Goal: Task Accomplishment & Management: Manage account settings

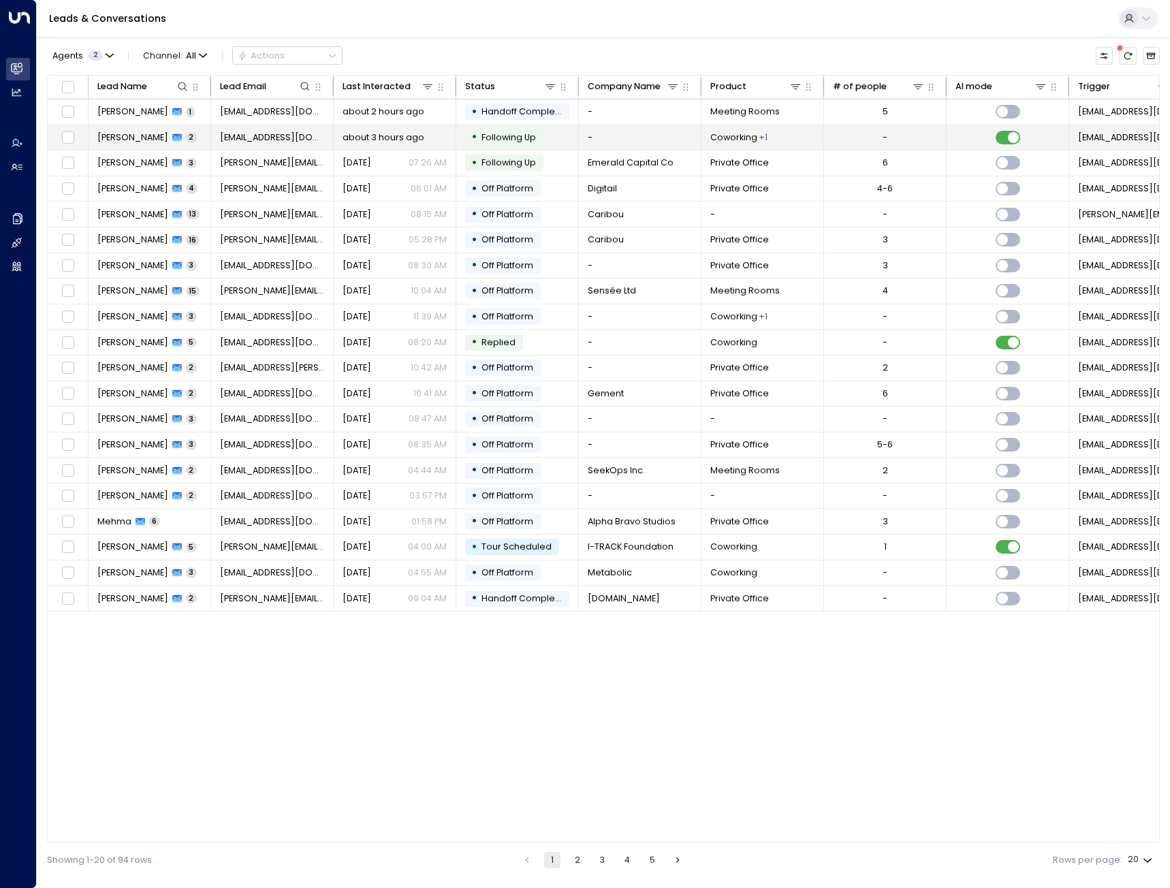
click at [345, 136] on span "about 3 hours ago" at bounding box center [384, 137] width 82 height 12
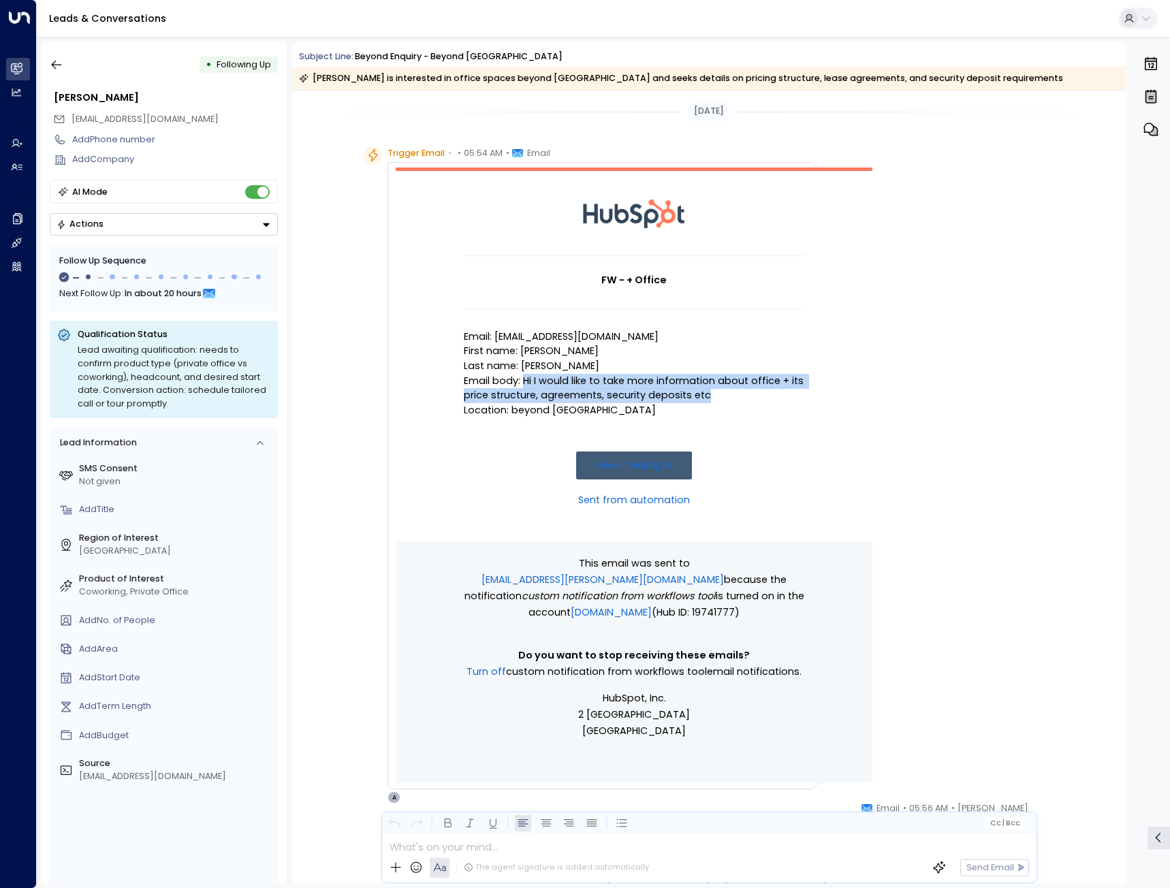
drag, startPoint x: 522, startPoint y: 381, endPoint x: 706, endPoint y: 392, distance: 184.3
click at [706, 392] on p "Email body: Hi I would like to take more information about office + its price s…" at bounding box center [634, 388] width 341 height 29
click at [714, 390] on p "Email body: Hi I would like to take more information about office + its price s…" at bounding box center [634, 388] width 341 height 29
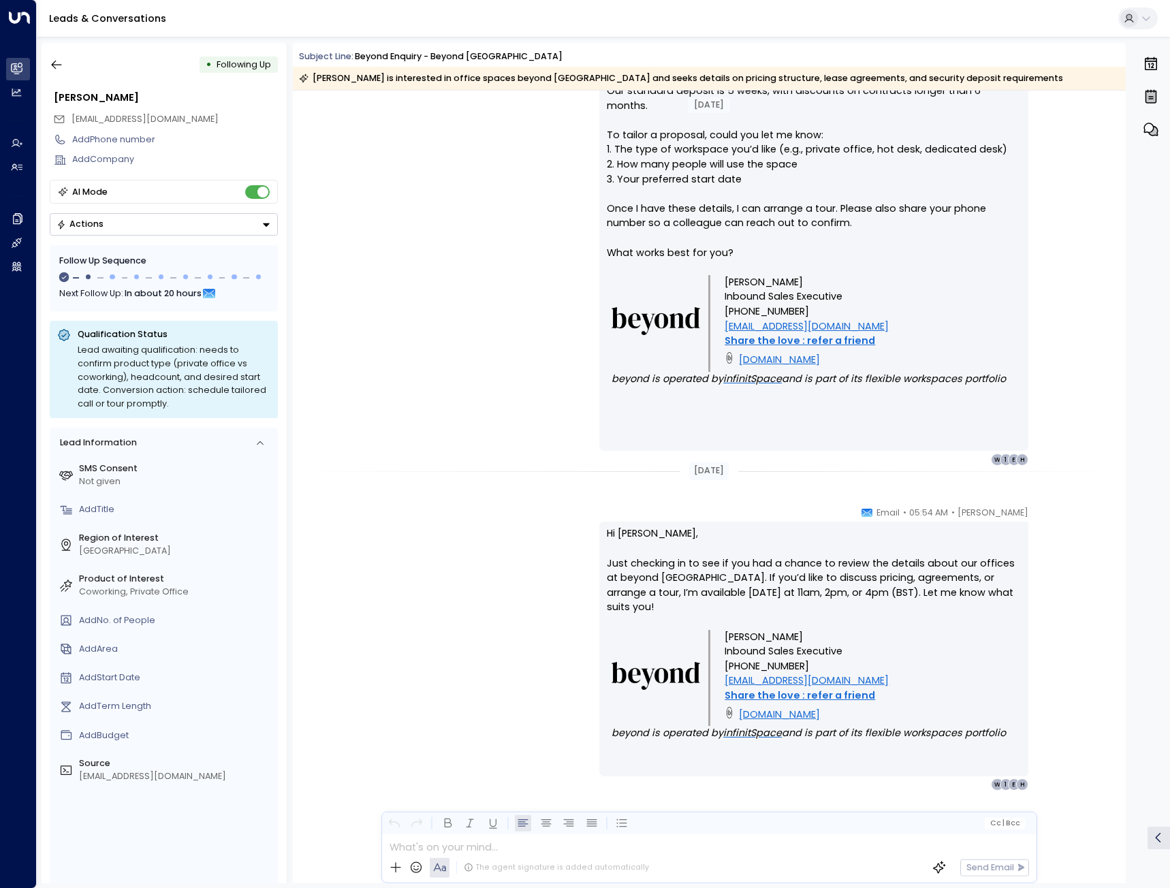
scroll to position [1034, 0]
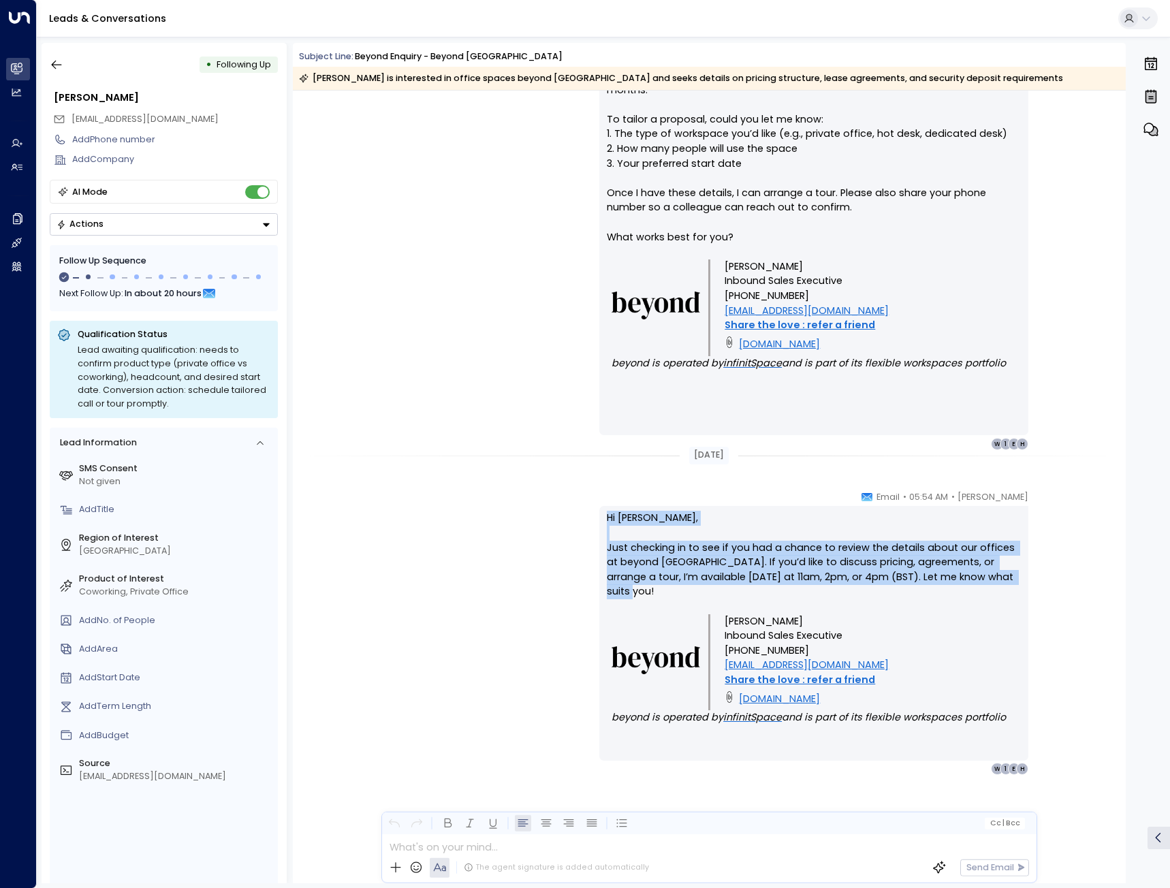
drag, startPoint x: 608, startPoint y: 516, endPoint x: 993, endPoint y: 574, distance: 389.9
click at [993, 574] on p "Hi [PERSON_NAME], Just checking in to see if you had a chance to review the det…" at bounding box center [814, 562] width 414 height 103
click at [992, 574] on p "Hi [PERSON_NAME], Just checking in to see if you had a chance to review the det…" at bounding box center [814, 562] width 414 height 103
click at [971, 580] on p "Hi [PERSON_NAME], Just checking in to see if you had a chance to review the det…" at bounding box center [814, 562] width 414 height 103
